Goal: Find specific page/section: Find specific page/section

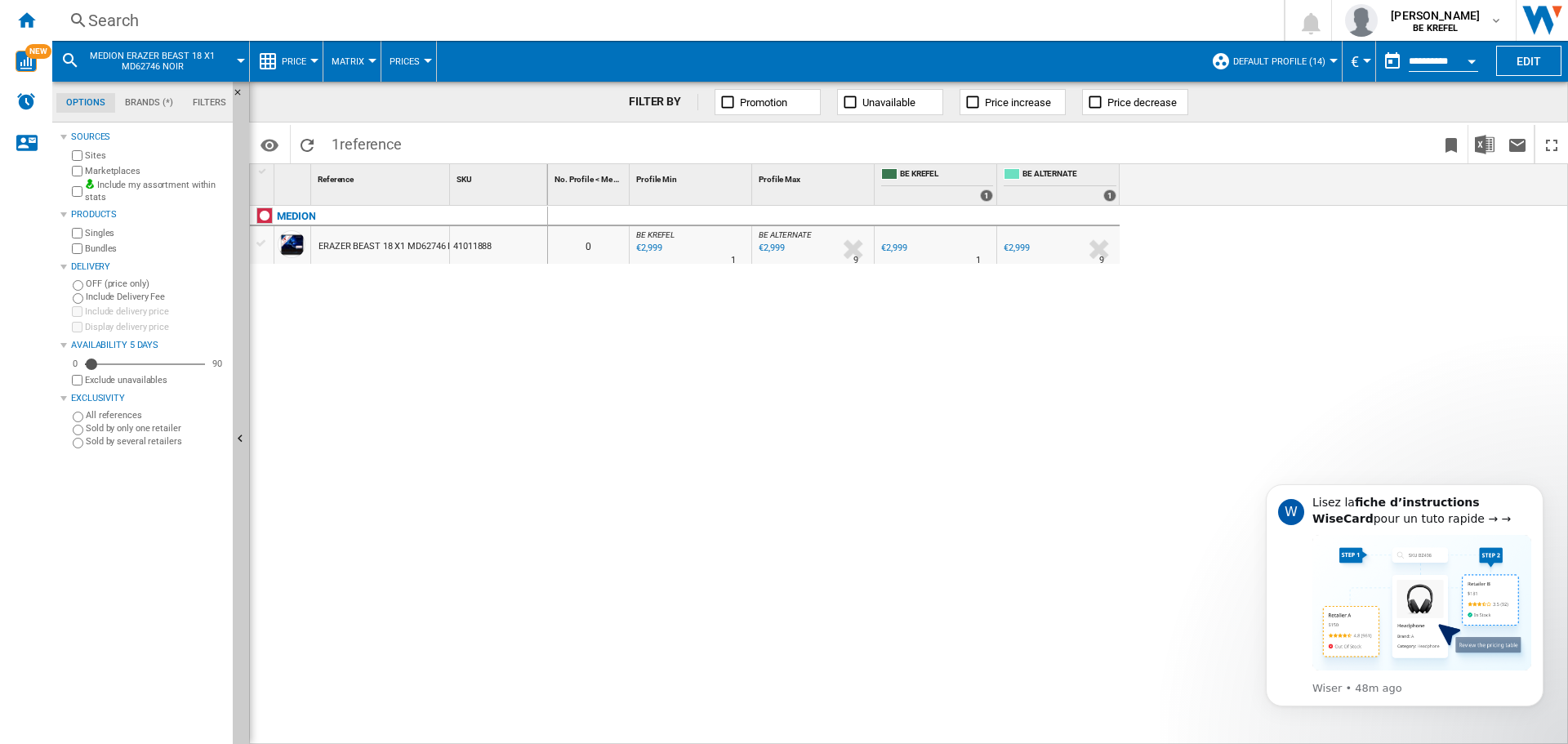
click at [118, 15] on div "Search" at bounding box center [665, 20] width 1153 height 23
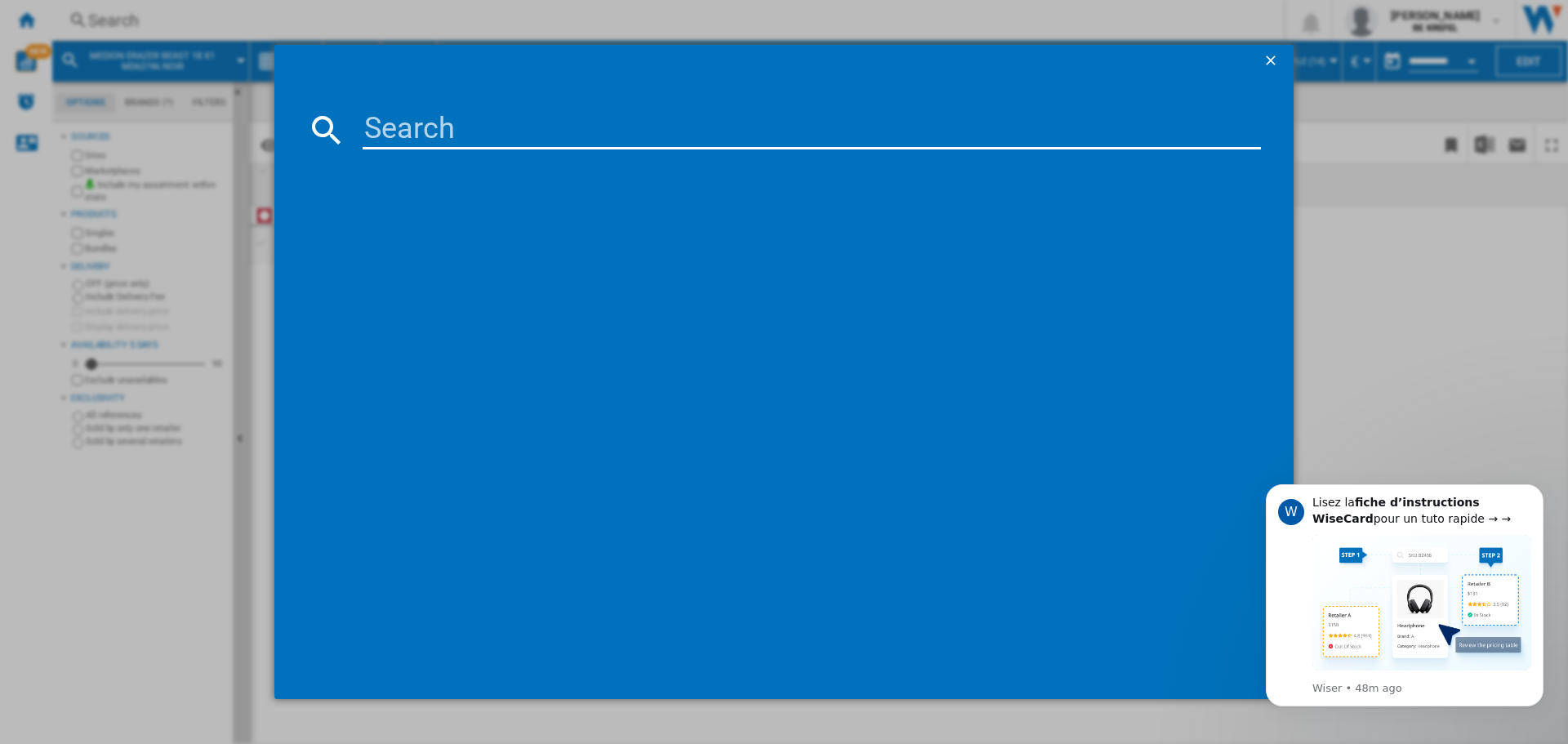
click at [451, 125] on input at bounding box center [812, 130] width 898 height 39
type input "41009124"
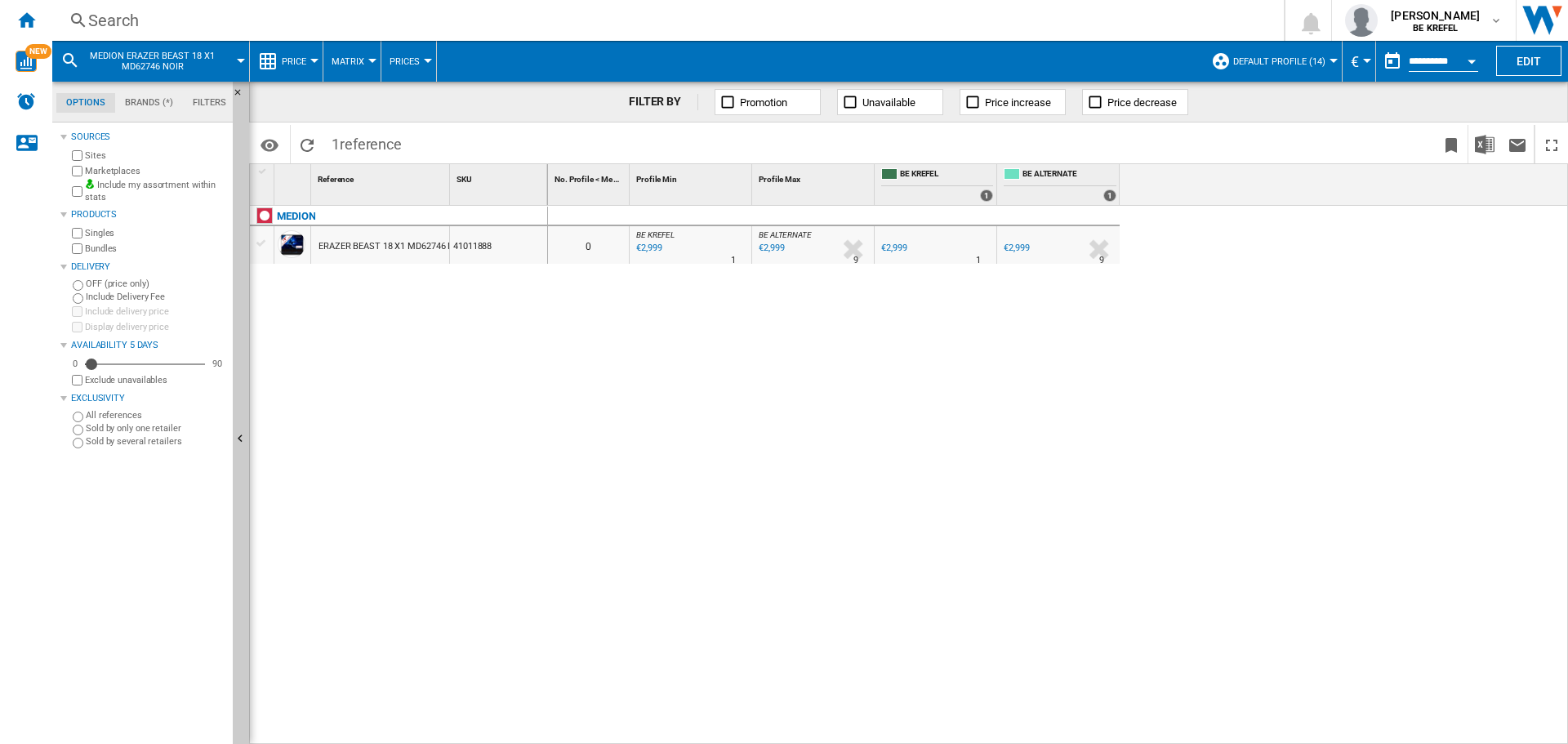
click at [110, 13] on div "Search" at bounding box center [665, 20] width 1153 height 23
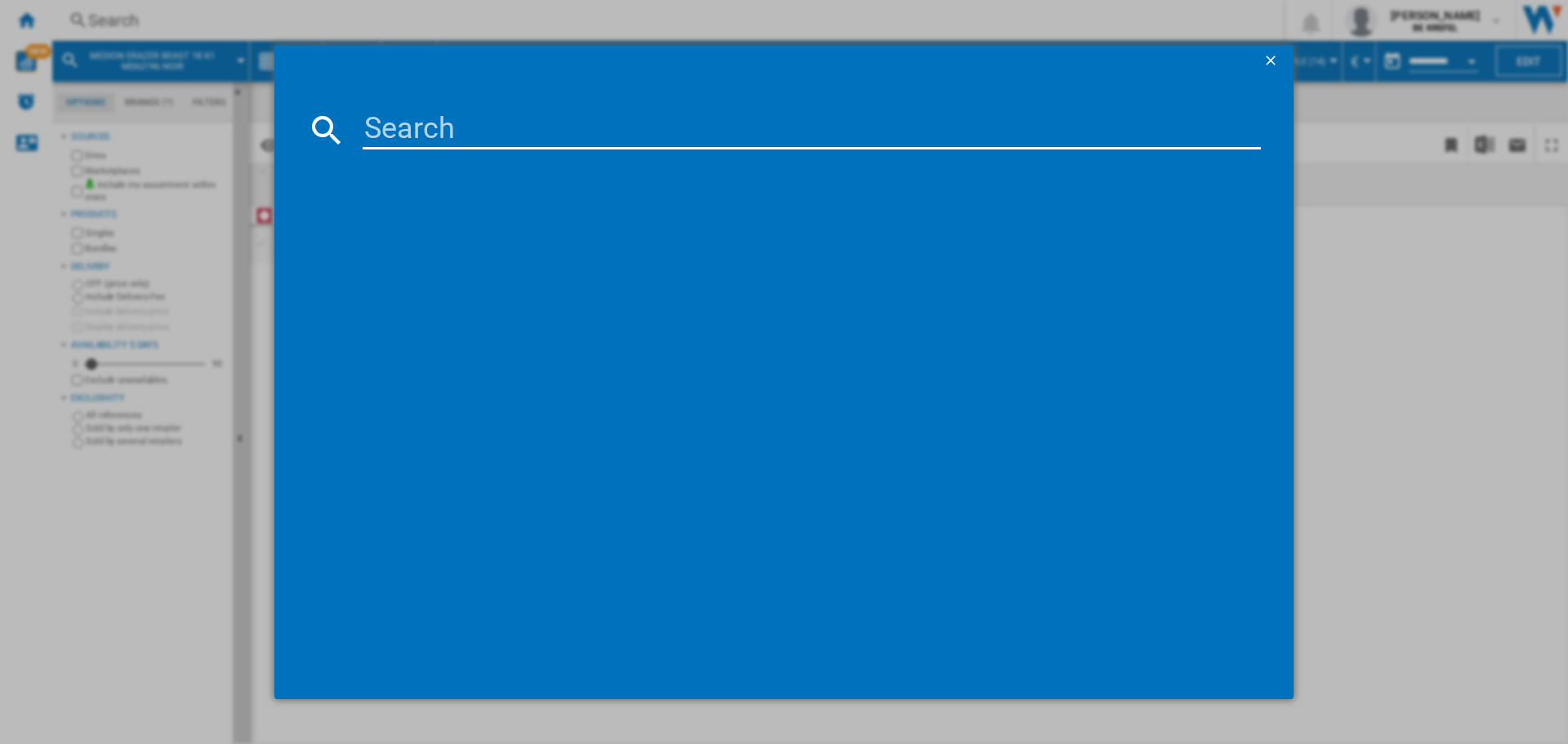
click at [407, 113] on input at bounding box center [812, 130] width 898 height 39
paste input "41009124"
type input "41009124"
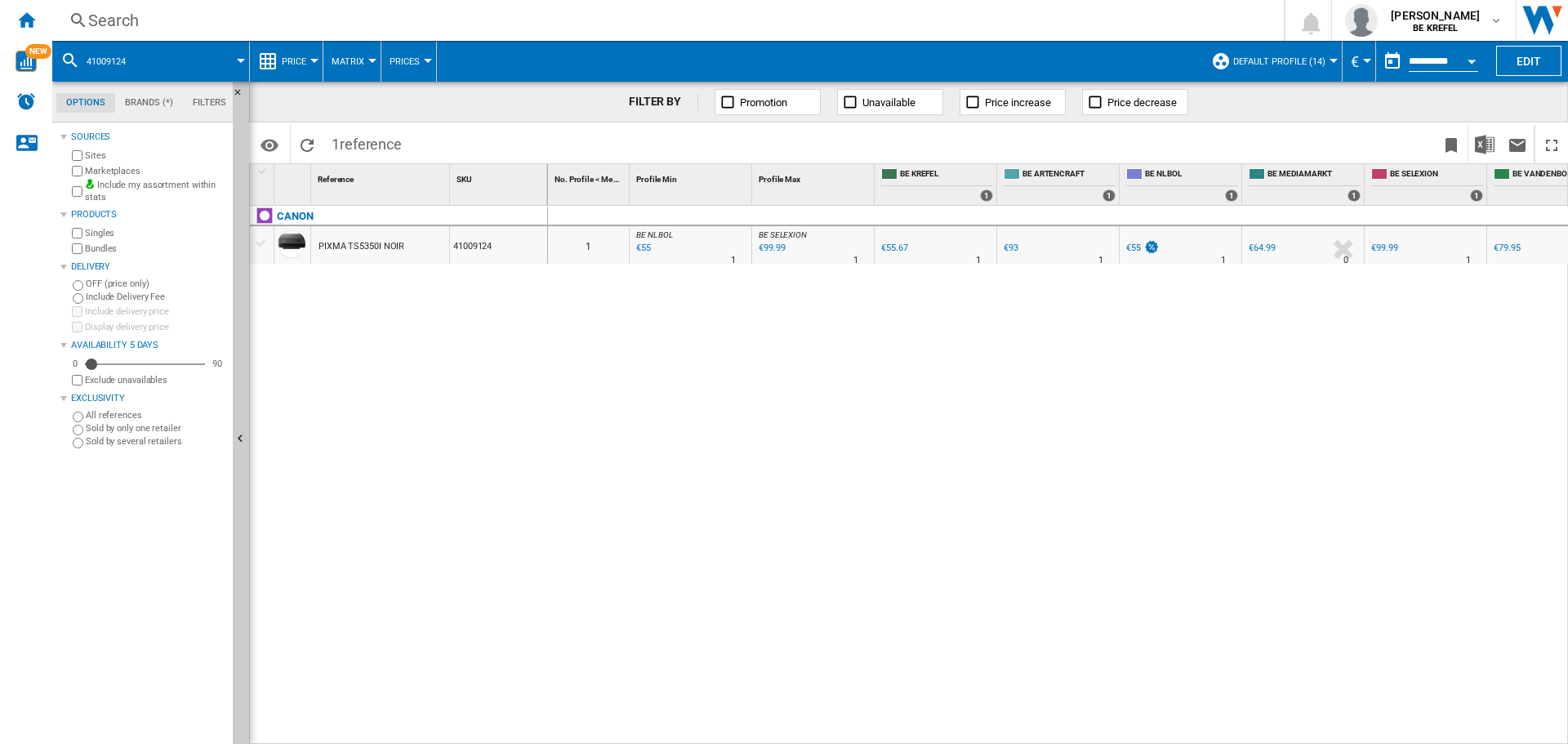
click at [135, 18] on div "Search" at bounding box center [665, 20] width 1153 height 23
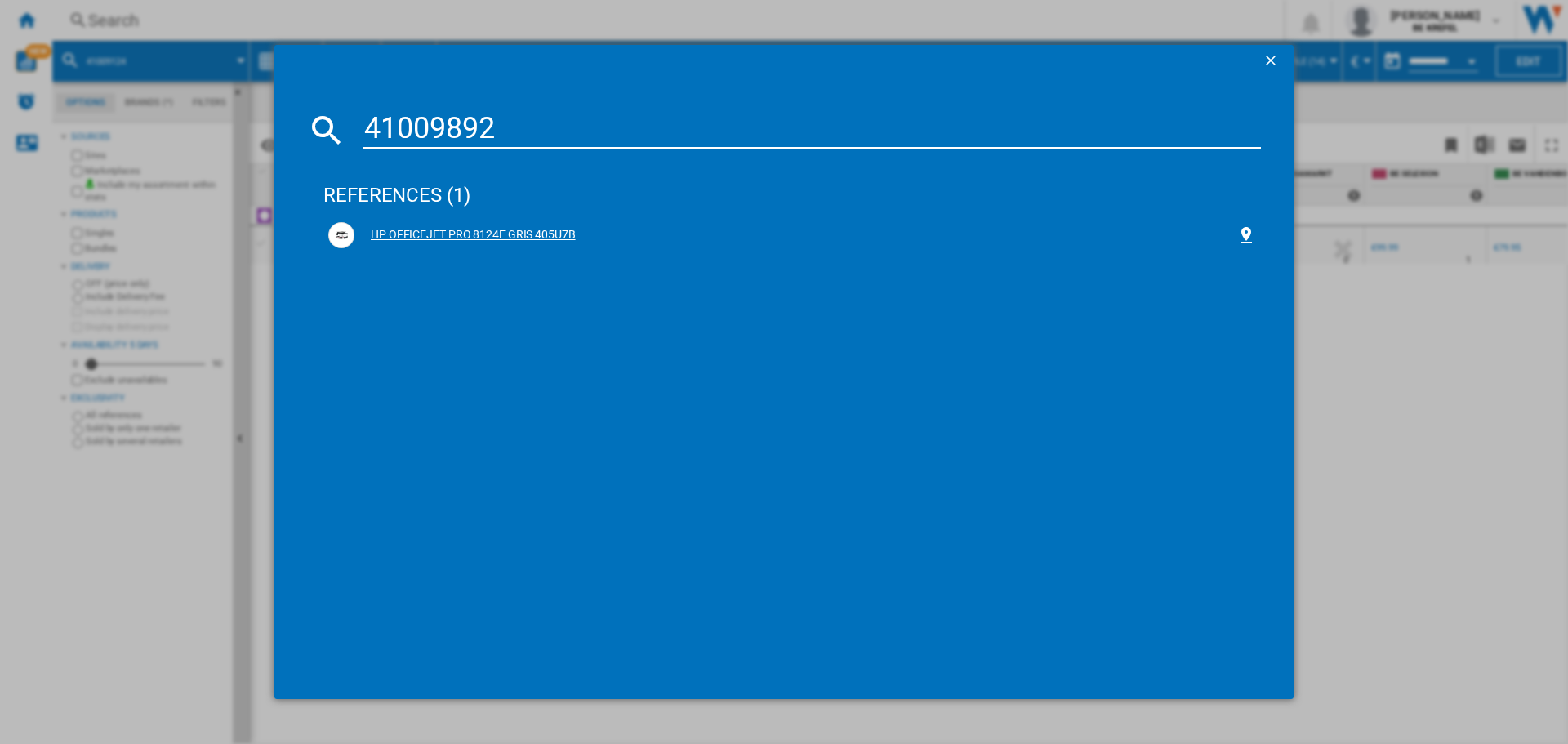
type input "41009892"
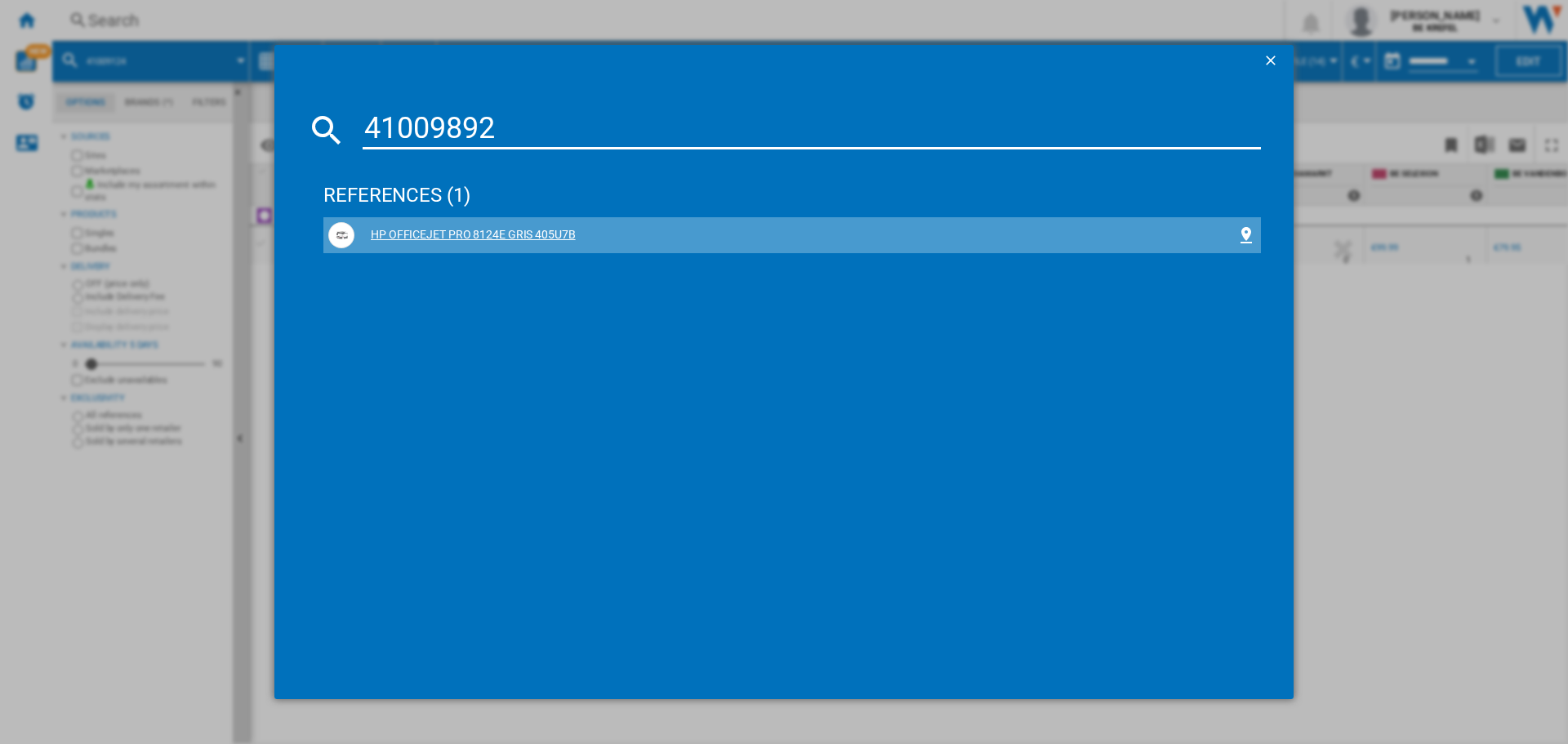
click at [531, 234] on div "HP OFFICEJET PRO 8124E GRIS 405U7B" at bounding box center [795, 235] width 882 height 16
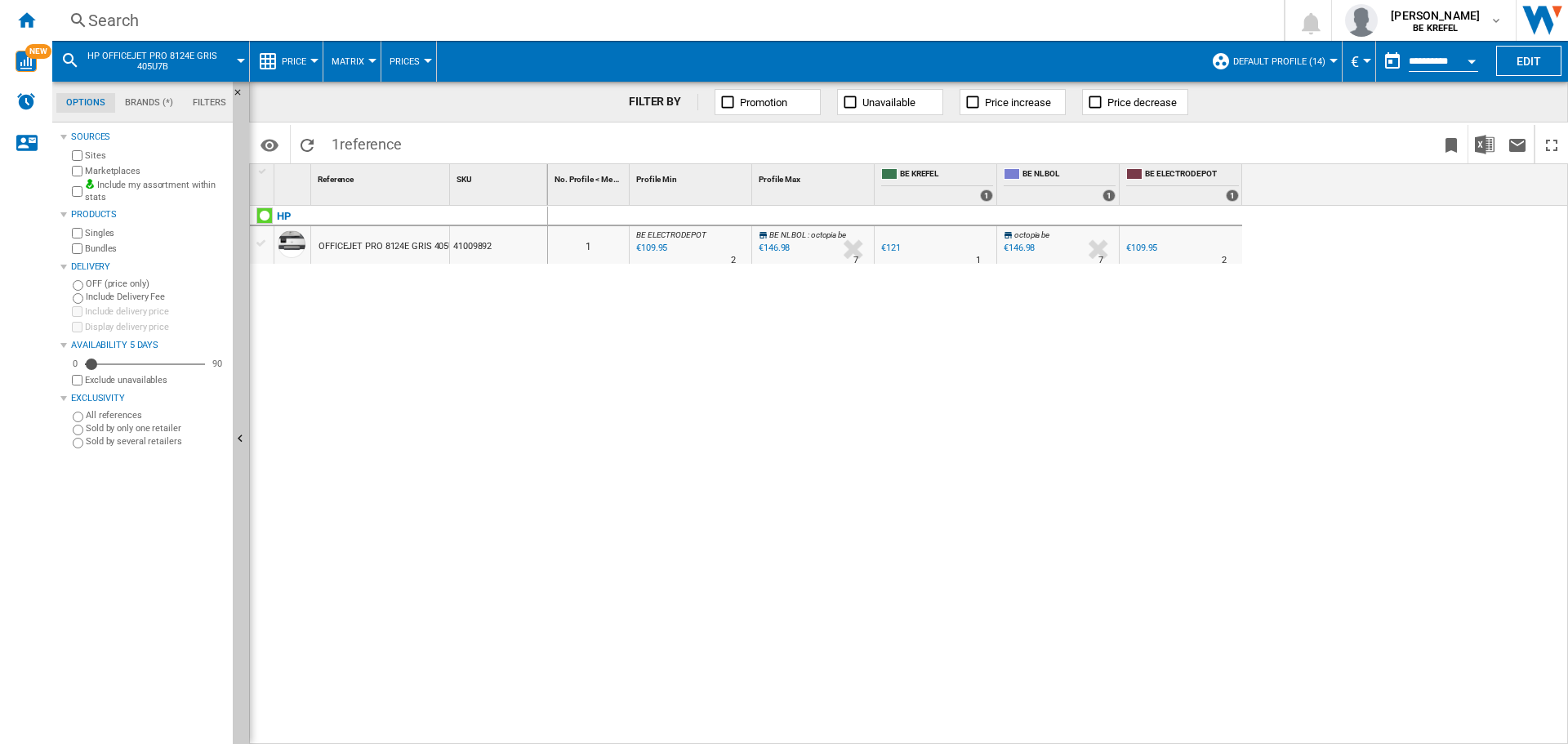
click at [106, 30] on div "Search" at bounding box center [665, 20] width 1153 height 23
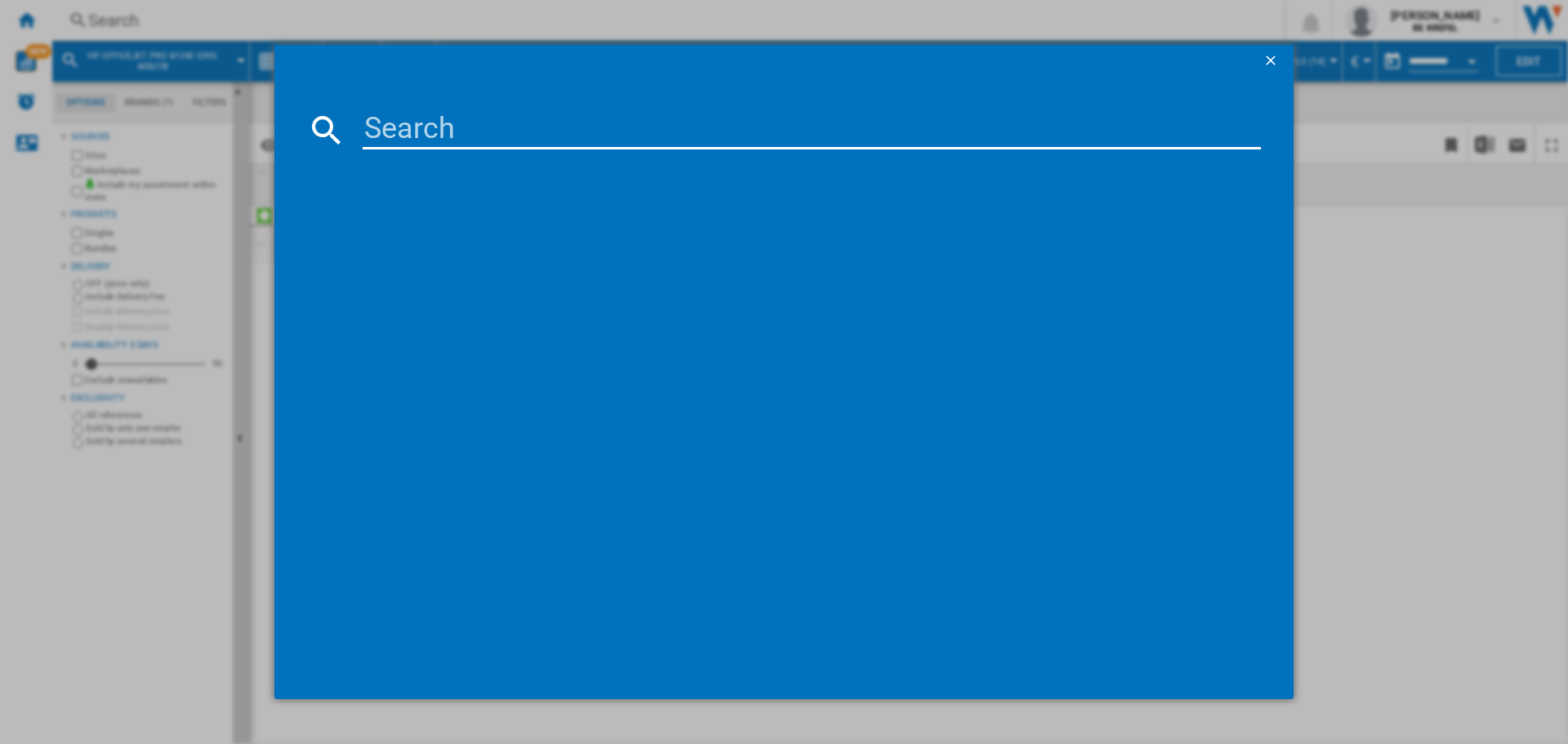
click at [439, 106] on md-dialog-content at bounding box center [783, 389] width 1019 height 623
click at [462, 127] on input at bounding box center [812, 130] width 898 height 39
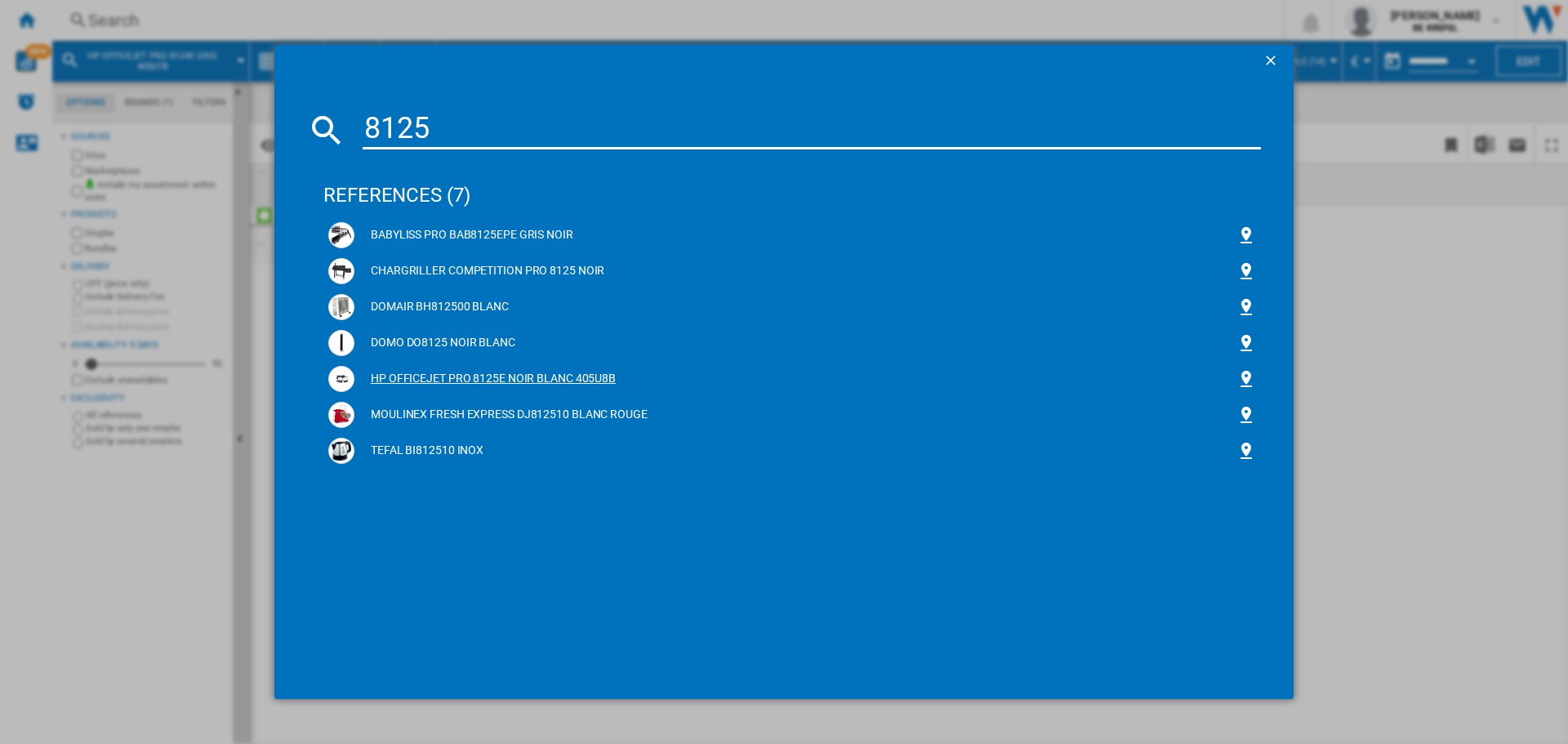
type input "8125"
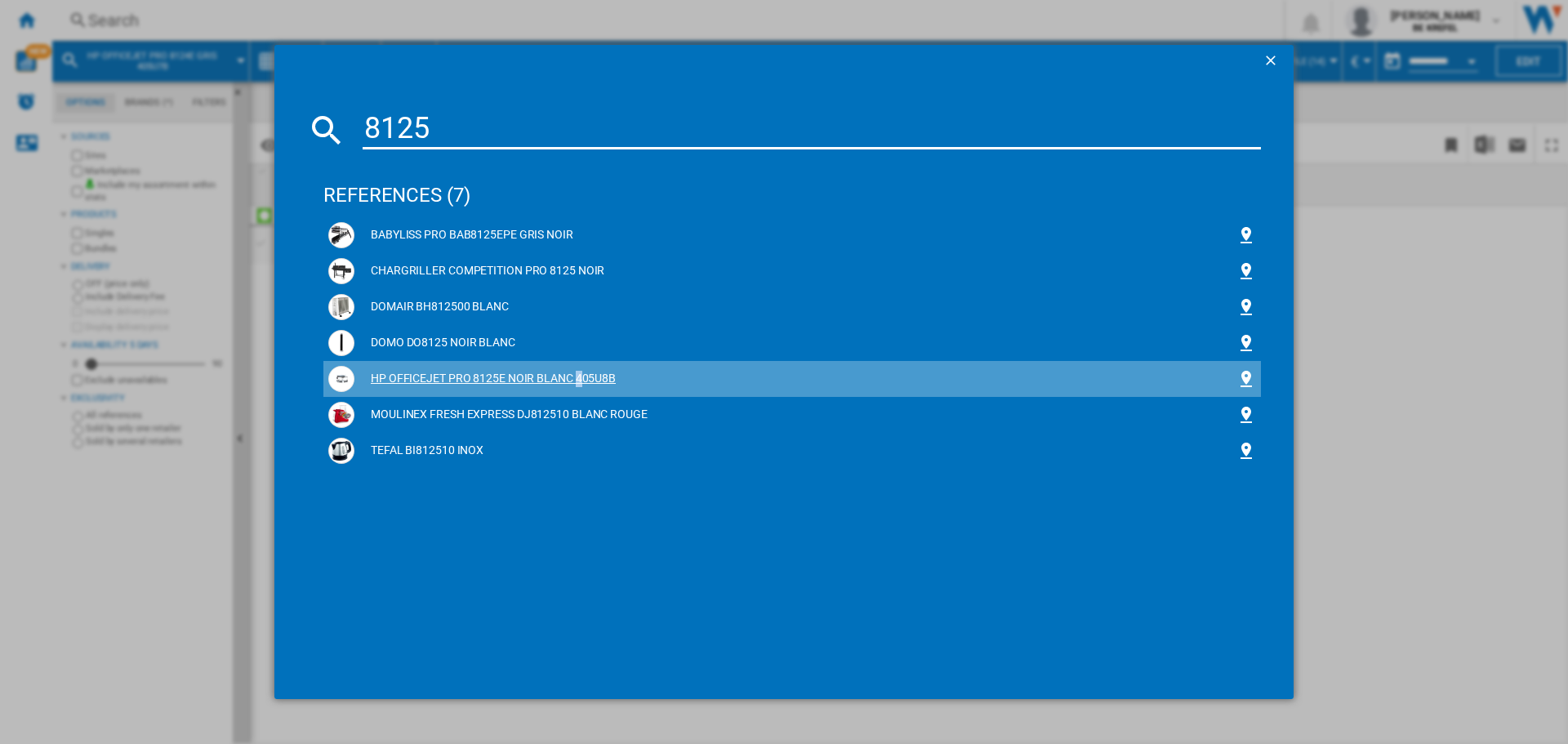
click at [476, 375] on div "HP OFFICEJET PRO 8125E NOIR BLANC 405U8B" at bounding box center [795, 378] width 882 height 16
